Goal: Task Accomplishment & Management: Use online tool/utility

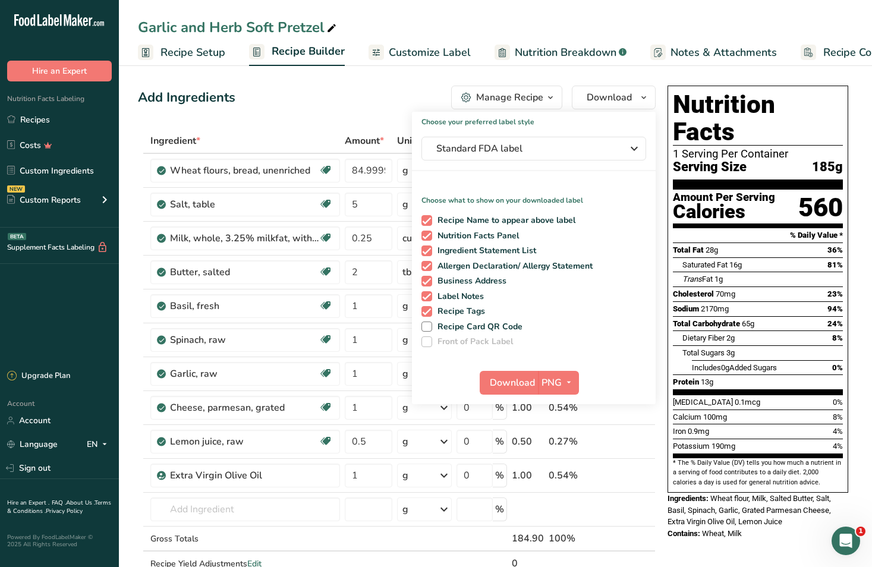
click at [409, 7] on div "Garlic and Herb Soft Pretzel Recipe Setup Recipe Builder Customize Label Nutrit…" at bounding box center [495, 33] width 753 height 66
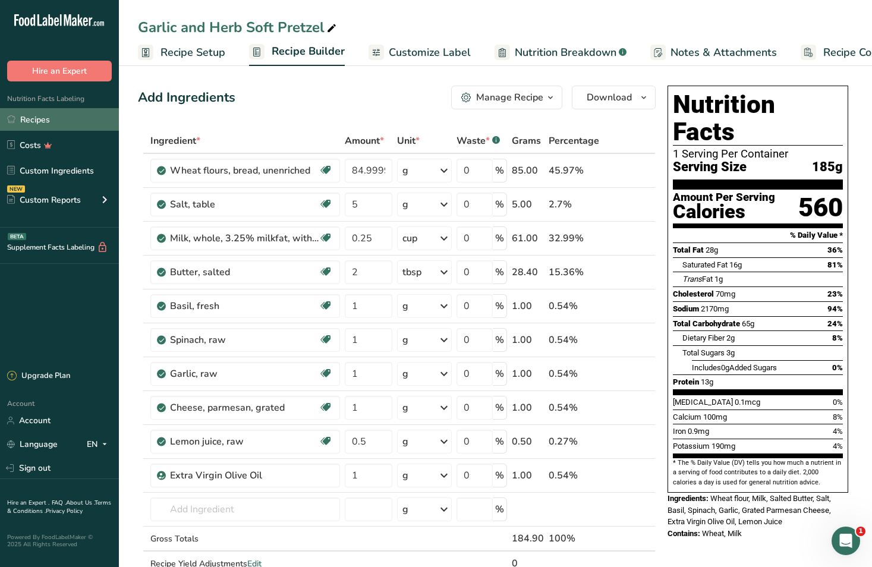
click at [41, 117] on link "Recipes" at bounding box center [59, 119] width 119 height 23
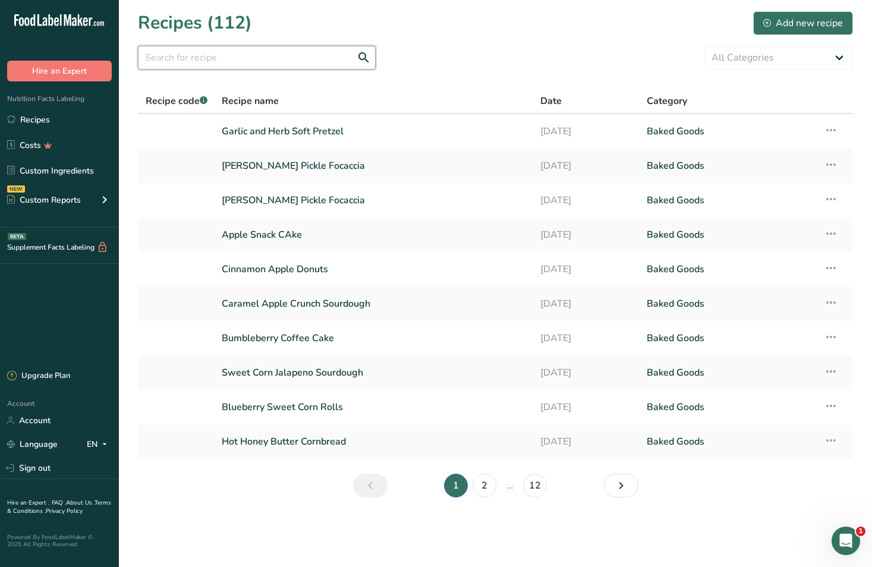
click at [208, 57] on input "text" at bounding box center [257, 58] width 238 height 24
type input "cinnamon"
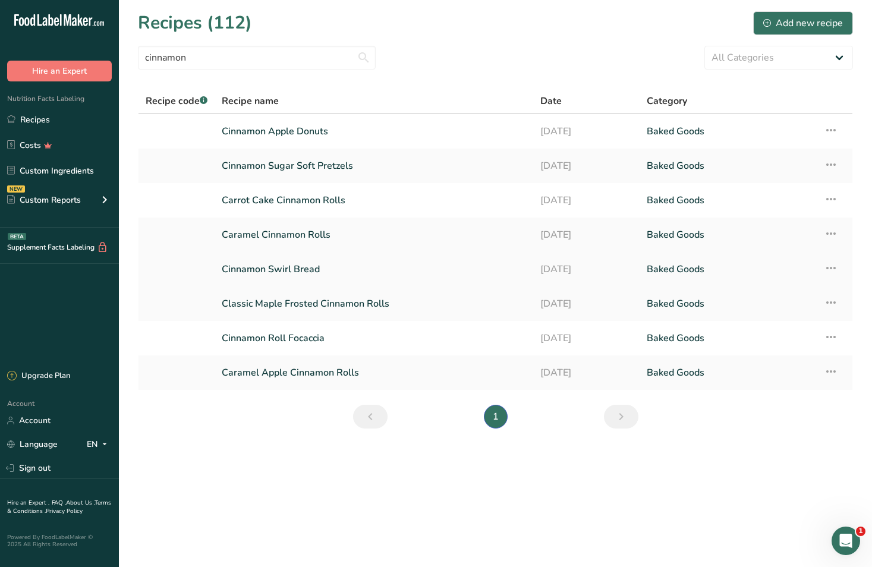
click at [298, 267] on link "Cinnamon Swirl Bread" at bounding box center [374, 269] width 304 height 25
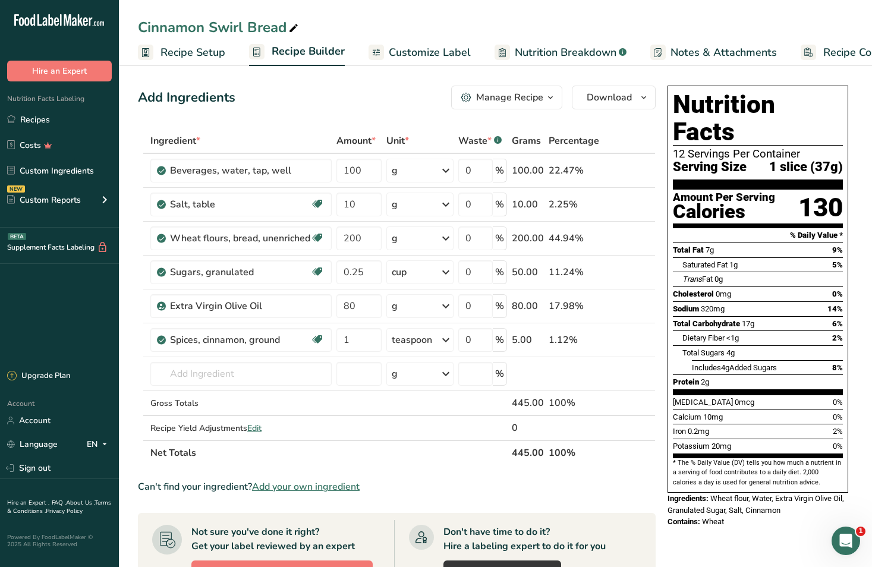
click at [508, 98] on div "Manage Recipe" at bounding box center [509, 97] width 67 height 14
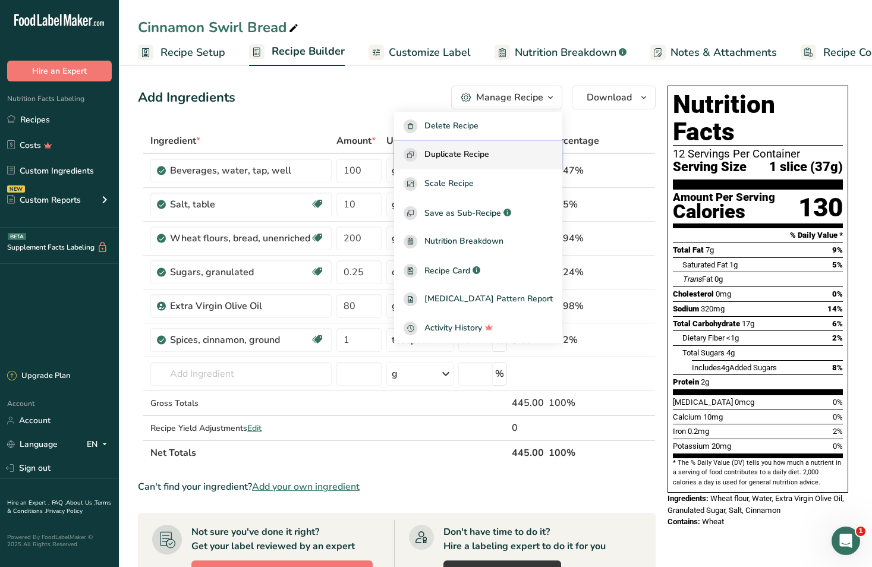
click at [475, 155] on span "Duplicate Recipe" at bounding box center [457, 155] width 65 height 14
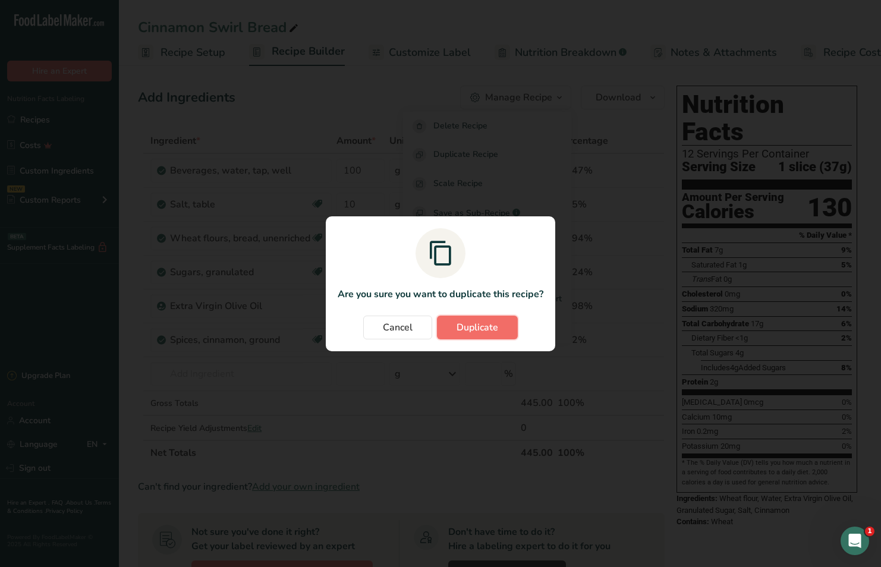
click at [480, 332] on span "Duplicate" at bounding box center [478, 328] width 42 height 14
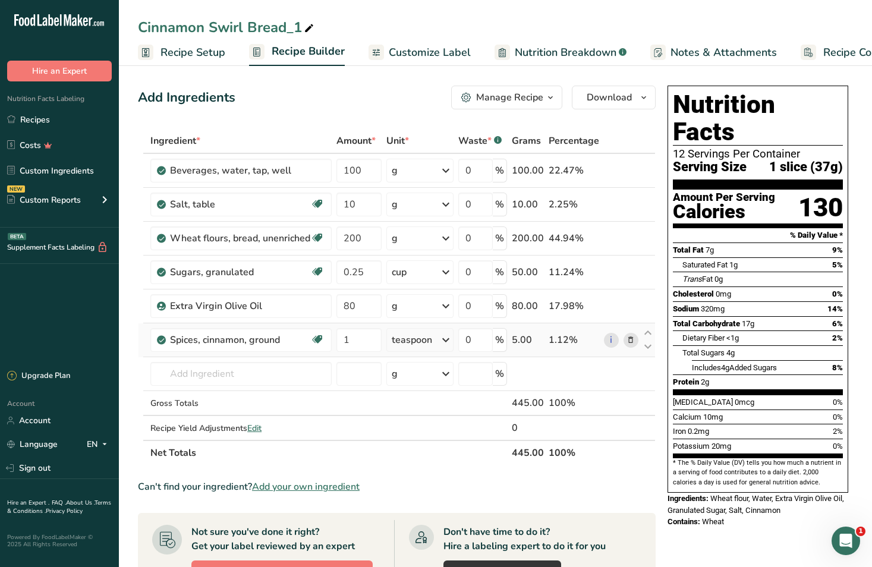
click at [633, 339] on icon at bounding box center [631, 340] width 8 height 12
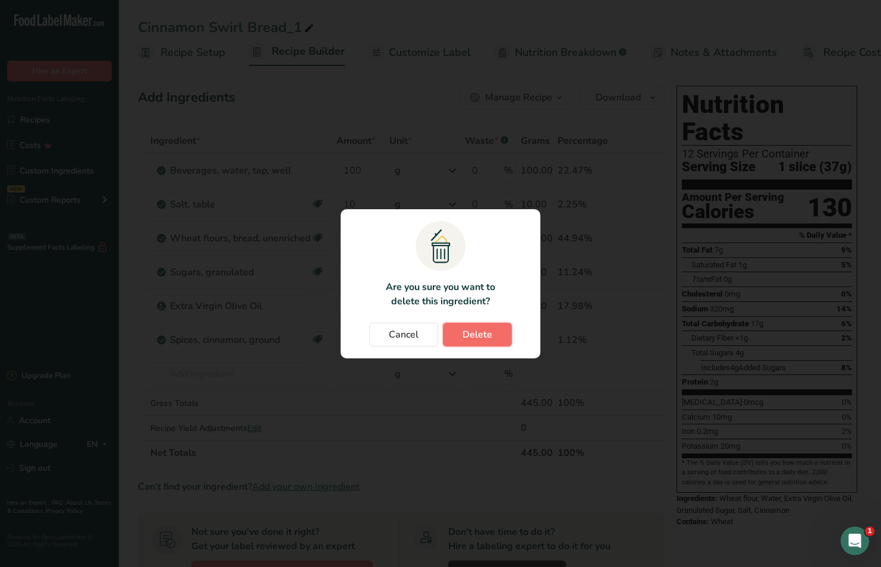
click at [472, 336] on span "Delete" at bounding box center [478, 335] width 30 height 14
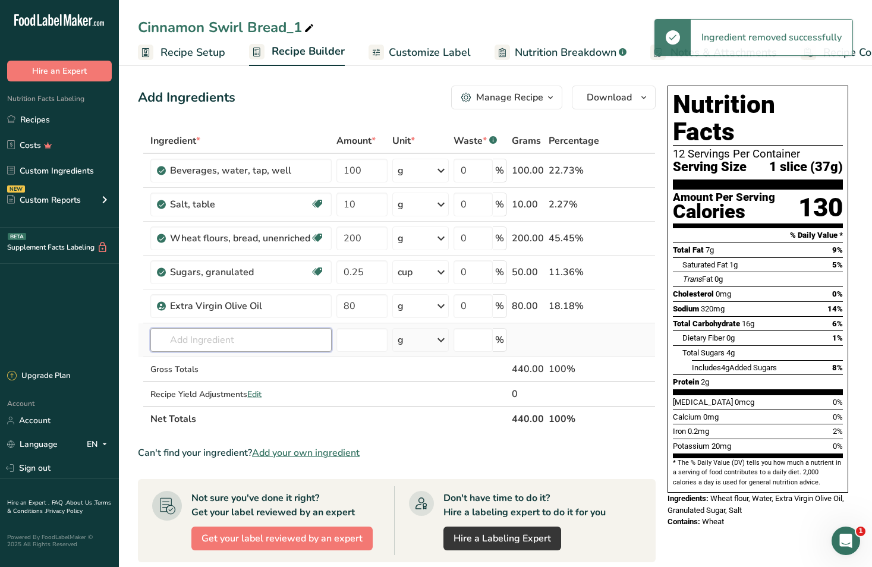
click at [251, 342] on input "text" at bounding box center [240, 340] width 181 height 24
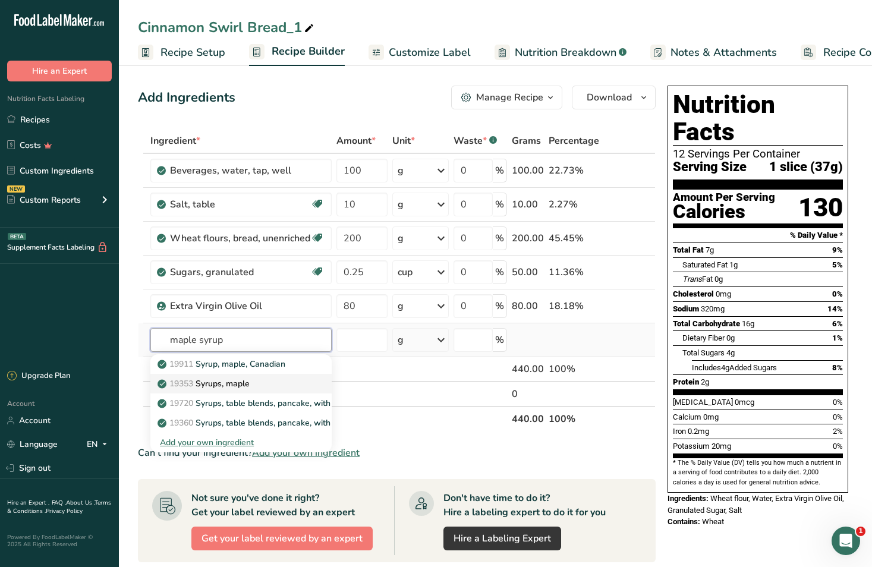
type input "maple syrup"
click at [249, 384] on p "19353 Syrups, maple" at bounding box center [205, 384] width 90 height 12
type input "Syrups, maple"
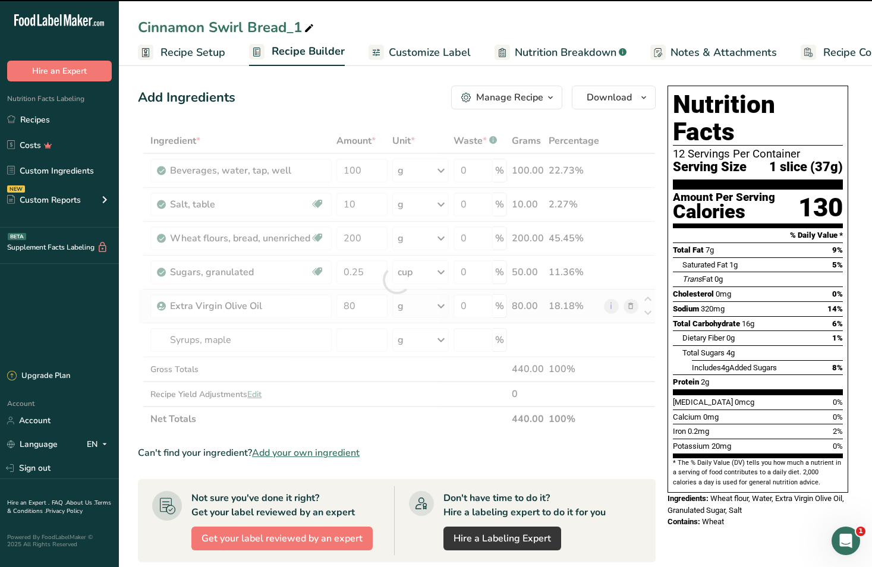
type input "0"
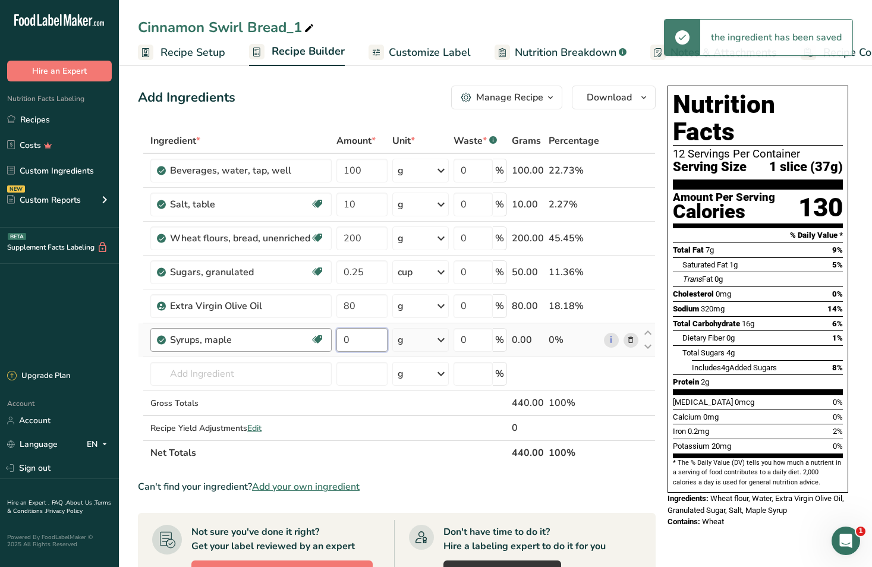
drag, startPoint x: 362, startPoint y: 339, endPoint x: 329, endPoint y: 340, distance: 33.3
click at [329, 340] on tr "Syrups, maple Dairy free Gluten free Vegan Vegetarian Soy free 0 g Portions 1 t…" at bounding box center [397, 340] width 517 height 34
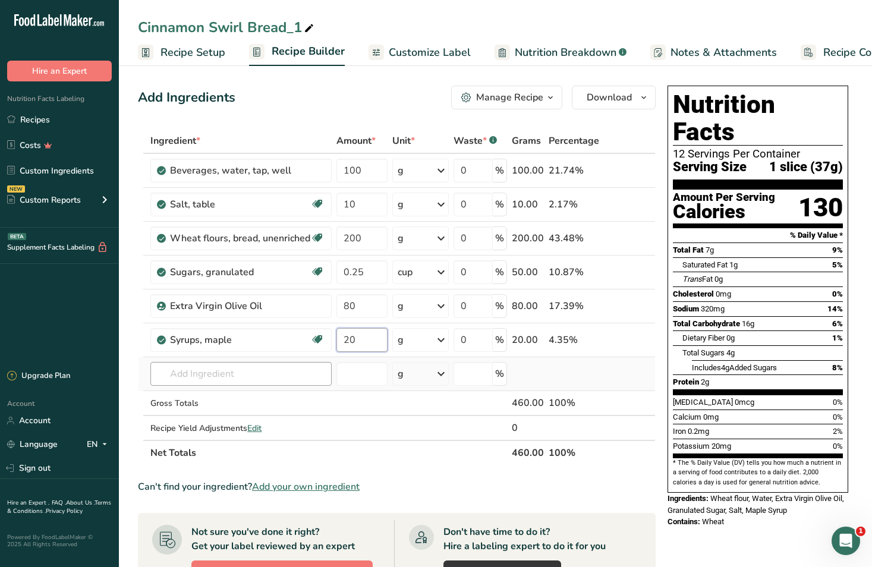
type input "20"
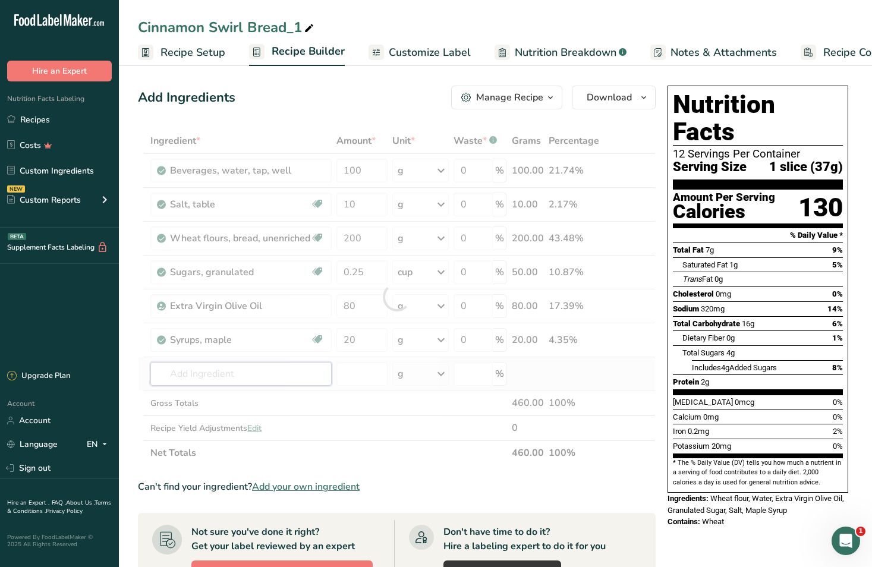
click at [272, 372] on div "Ingredient * Amount * Unit * Waste * .a-a{fill:#347362;}.b-a{fill:#fff;} Grams …" at bounding box center [397, 296] width 518 height 337
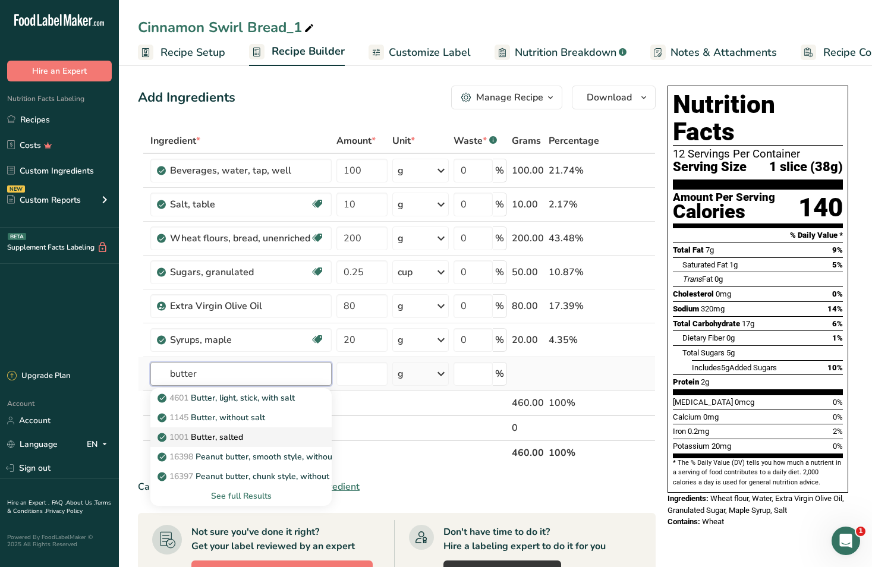
type input "butter"
click at [282, 441] on div "1001 Butter, salted" at bounding box center [231, 437] width 143 height 12
type input "Butter, salted"
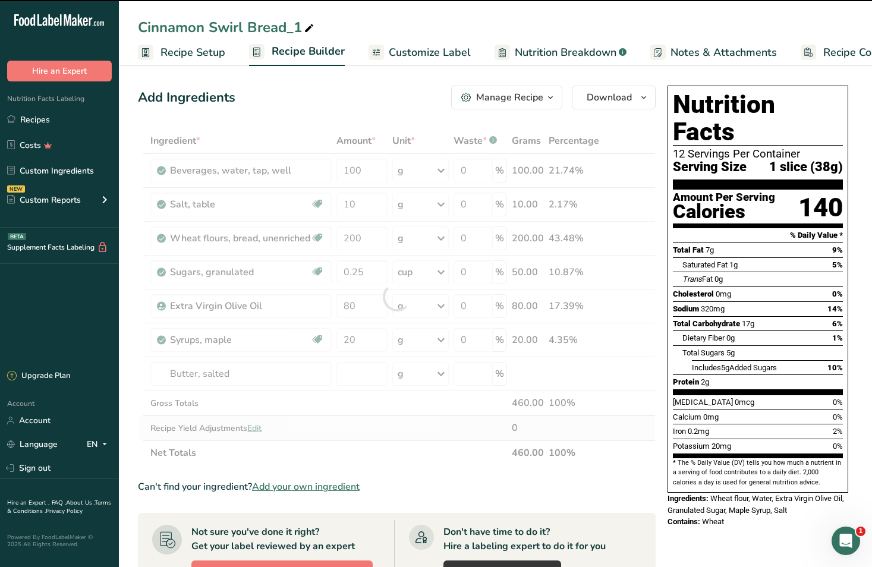
type input "0"
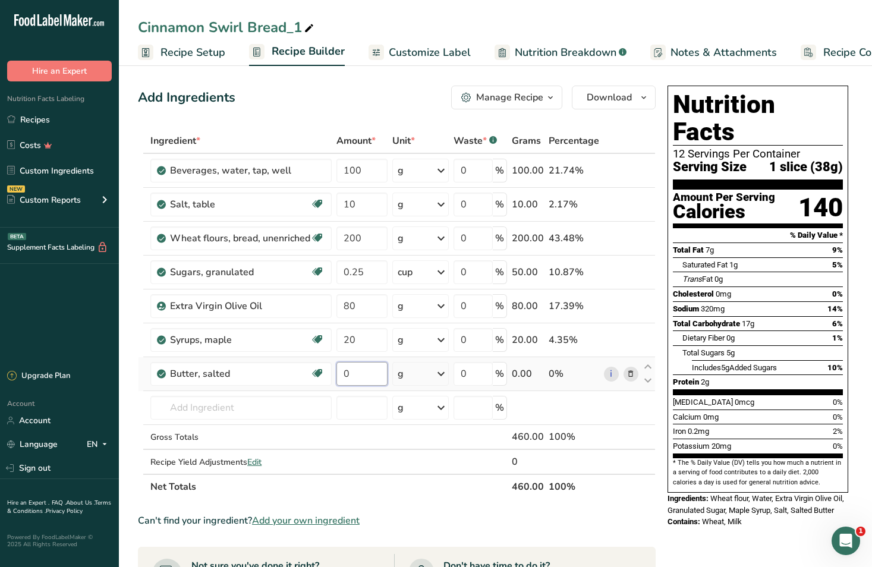
click at [378, 373] on input "0" at bounding box center [362, 374] width 51 height 24
type input "0"
click at [424, 375] on div "Ingredient * Amount * Unit * Waste * .a-a{fill:#347362;}.b-a{fill:#fff;} Grams …" at bounding box center [397, 313] width 518 height 371
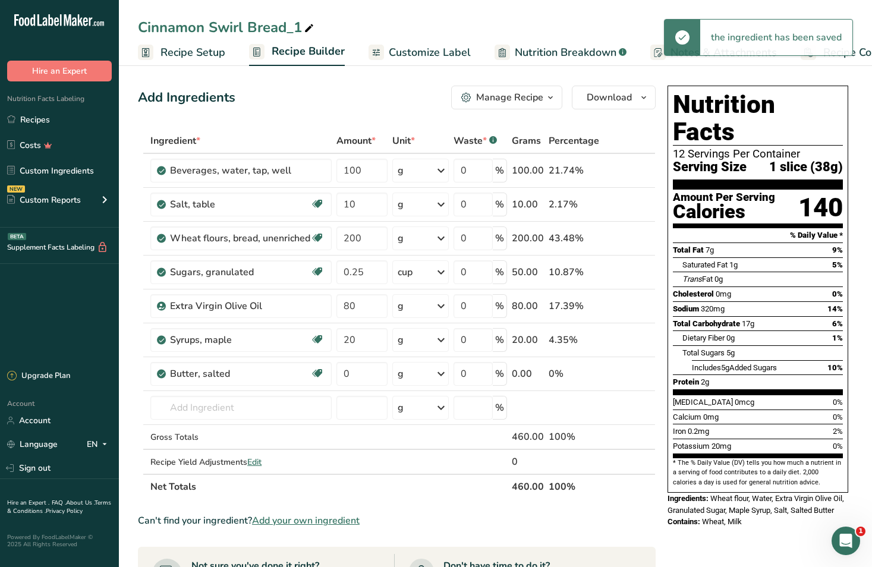
click at [423, 375] on div "g" at bounding box center [420, 374] width 57 height 24
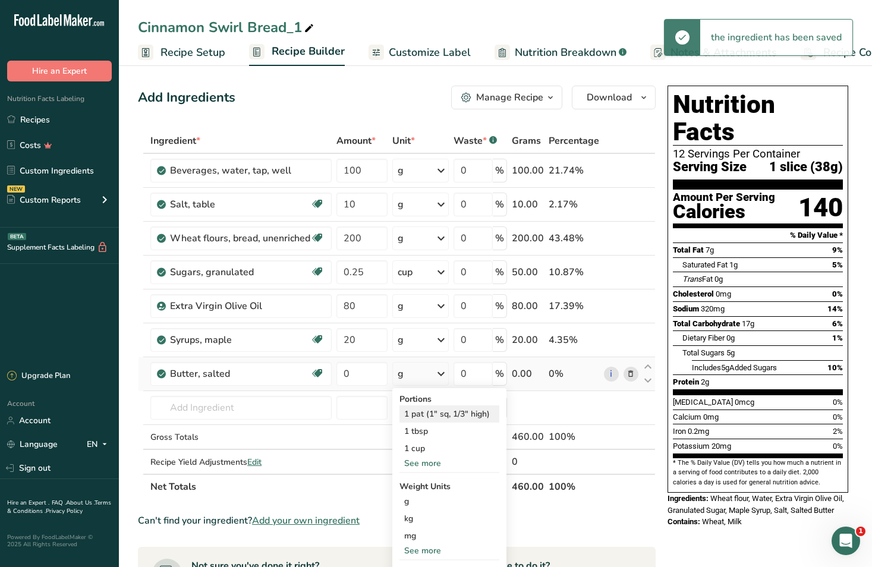
click at [422, 417] on div "1 pat (1" sq, 1/3" high)" at bounding box center [450, 414] width 100 height 17
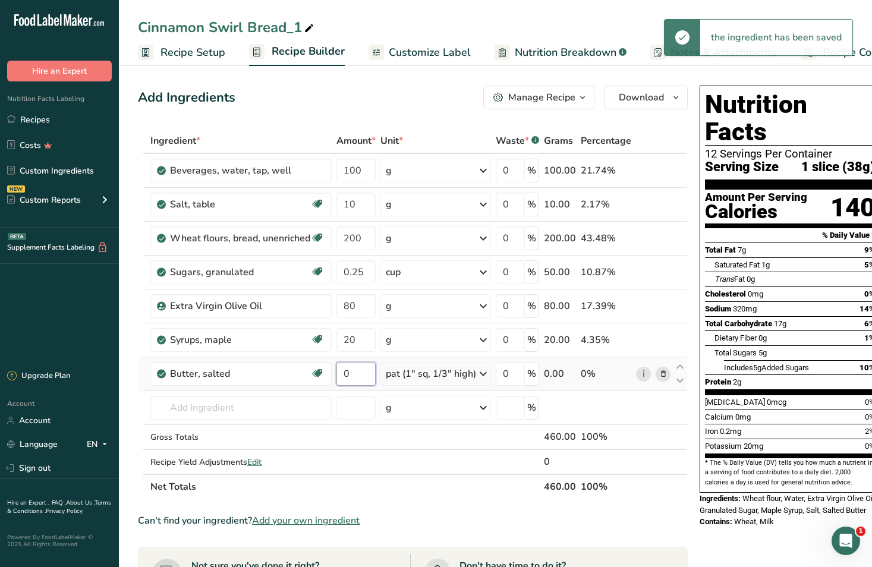
click at [354, 373] on input "0" at bounding box center [356, 374] width 39 height 24
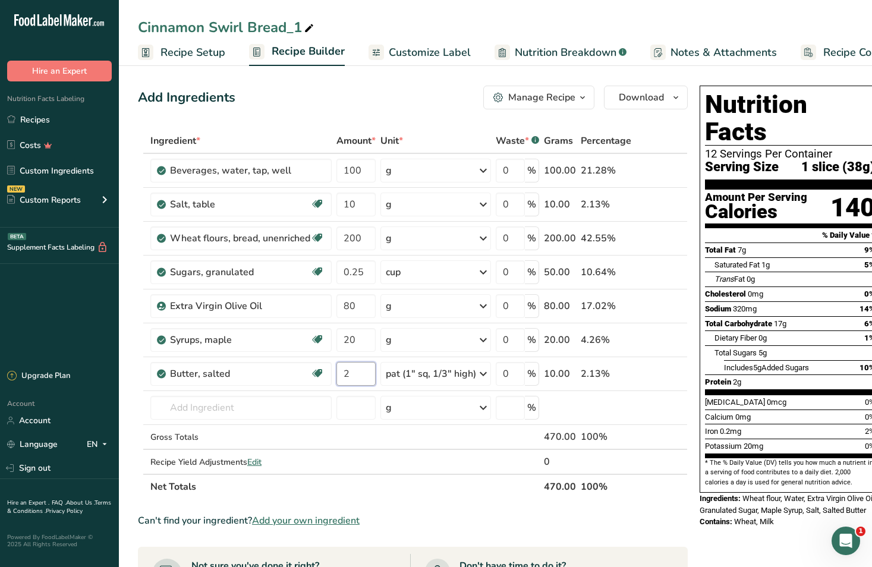
type input "2"
click at [618, 520] on div "Can't find your ingredient? Add your own ingredient" at bounding box center [413, 521] width 550 height 14
drag, startPoint x: 442, startPoint y: 513, endPoint x: 410, endPoint y: 457, distance: 64.8
click at [441, 513] on section "Ingredient * Amount * Unit * Waste * .a-a{fill:#347362;}.b-a{fill:#fff;} Grams …" at bounding box center [413, 521] width 550 height 786
click at [419, 375] on div "pat (1" sq, 1/3" high)" at bounding box center [431, 374] width 90 height 14
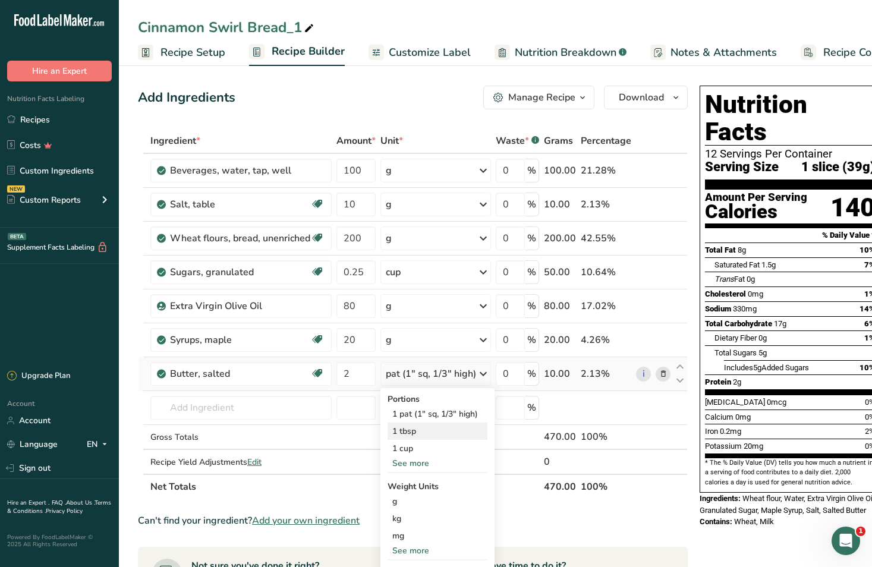
click at [426, 428] on div "1 tbsp" at bounding box center [438, 431] width 100 height 17
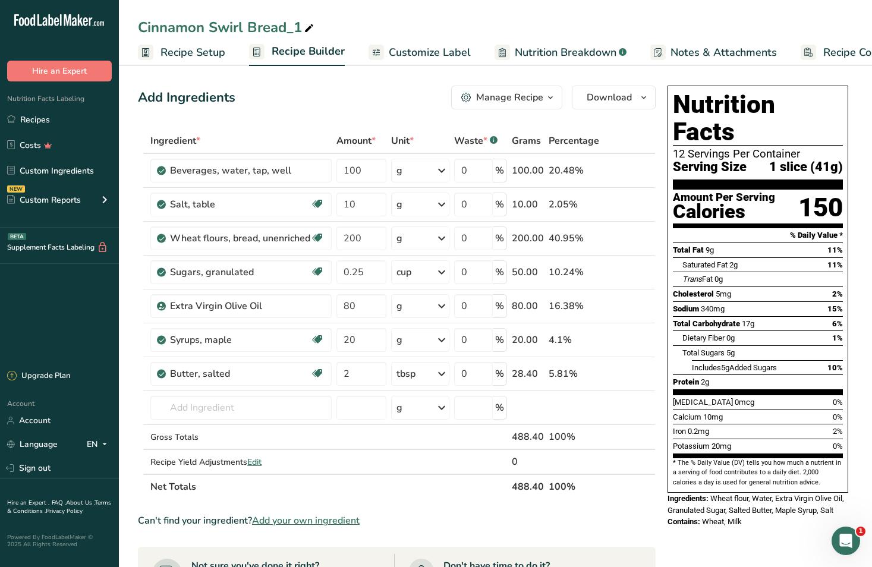
drag, startPoint x: 303, startPoint y: 26, endPoint x: 276, endPoint y: 26, distance: 26.8
click at [276, 26] on div "Cinnamon Swirl Bread_1" at bounding box center [227, 27] width 178 height 21
drag, startPoint x: 304, startPoint y: 26, endPoint x: 84, endPoint y: 21, distance: 220.7
click at [90, 31] on div ".a-20{fill:#fff;} Hire an Expert Nutrition Facts Labeling Recipes Costs Custom …" at bounding box center [436, 476] width 872 height 952
type input "Maple Swirl Bread"
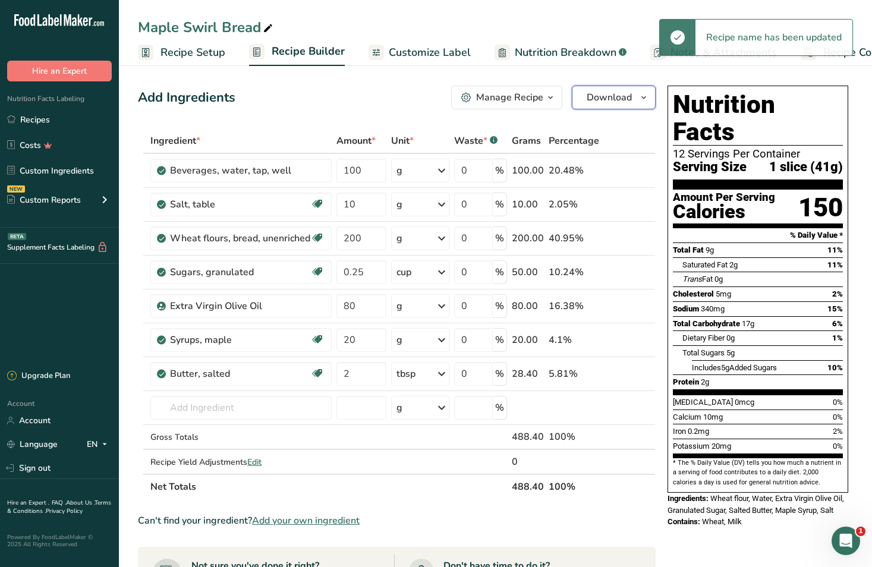
click at [613, 92] on span "Download" at bounding box center [609, 97] width 45 height 14
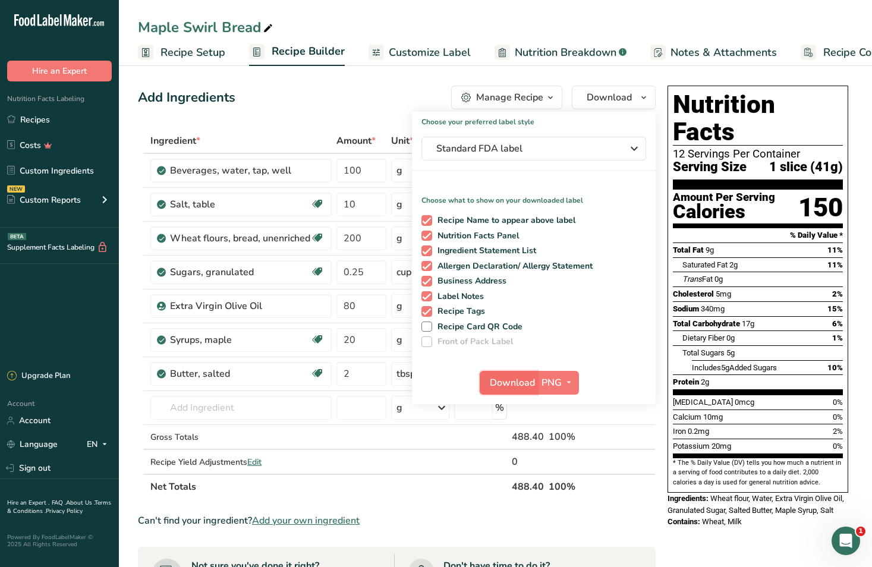
click at [500, 381] on span "Download" at bounding box center [512, 383] width 45 height 14
drag, startPoint x: 477, startPoint y: 26, endPoint x: 463, endPoint y: 21, distance: 15.2
click at [477, 26] on div "Maple Swirl Bread" at bounding box center [495, 27] width 753 height 21
